Goal: Information Seeking & Learning: Check status

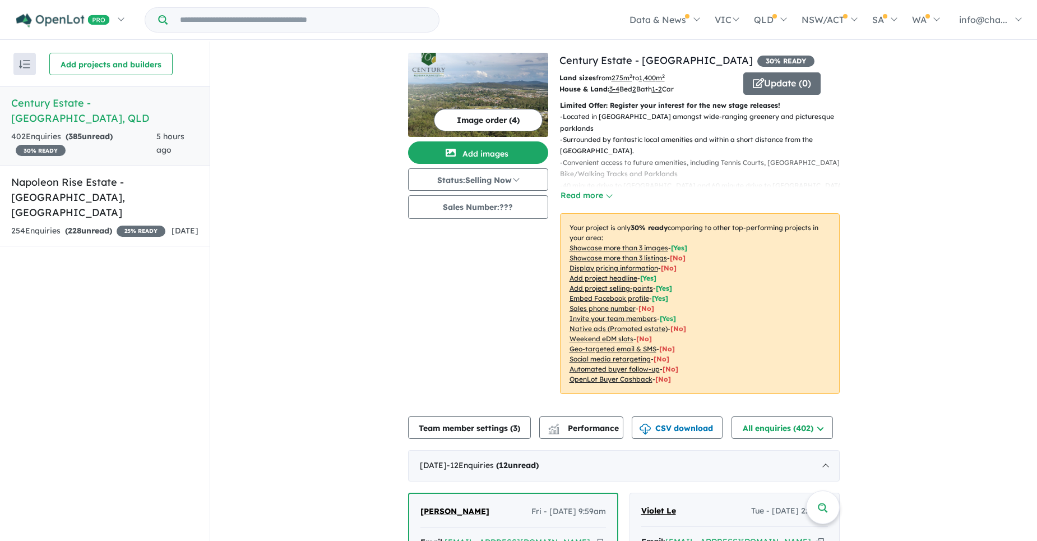
click at [130, 130] on div "402 Enquir ies ( 385 unread) 30 % READY" at bounding box center [83, 143] width 145 height 27
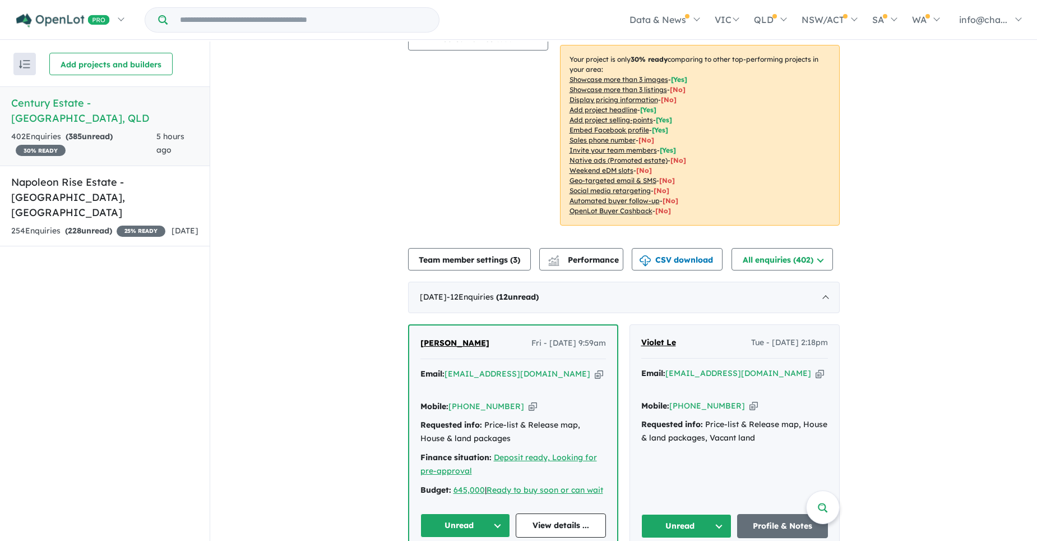
scroll to position [224, 0]
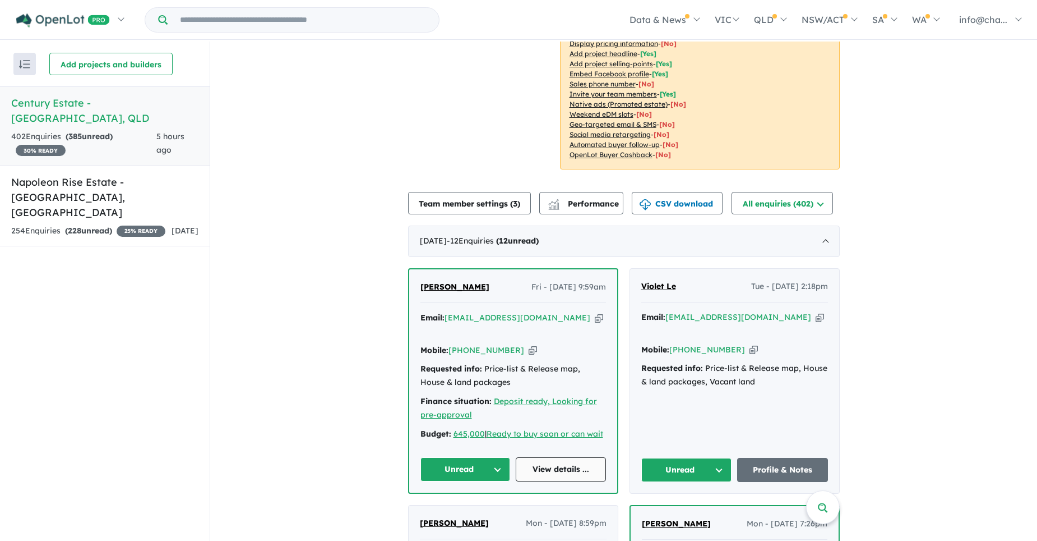
click at [528, 467] on link "View details ..." at bounding box center [561, 469] width 90 height 24
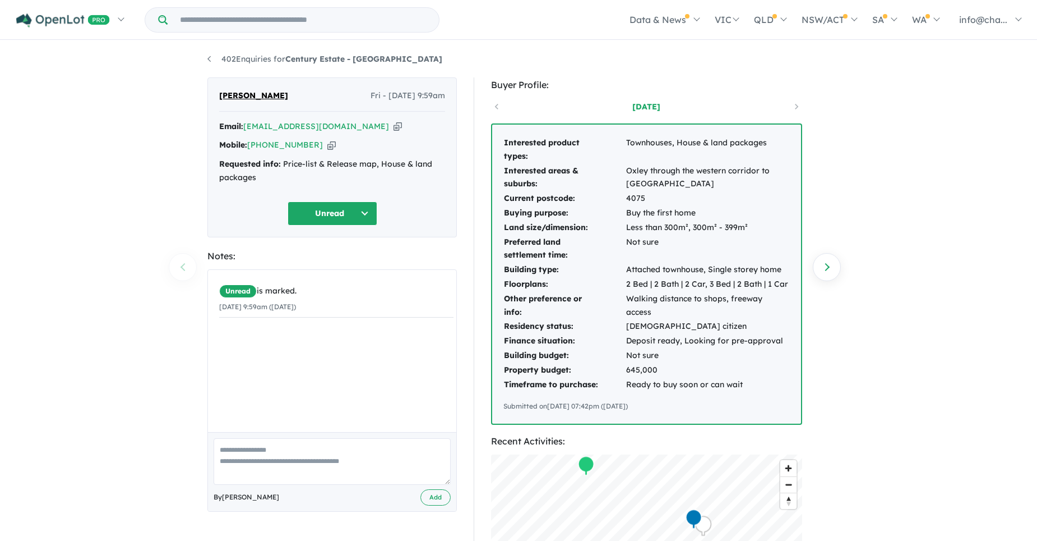
click at [948, 339] on div "402 Enquiries for Century Estate - Redbank Plains Previous enquiry Next enquiry…" at bounding box center [518, 291] width 1037 height 501
